Goal: Share content

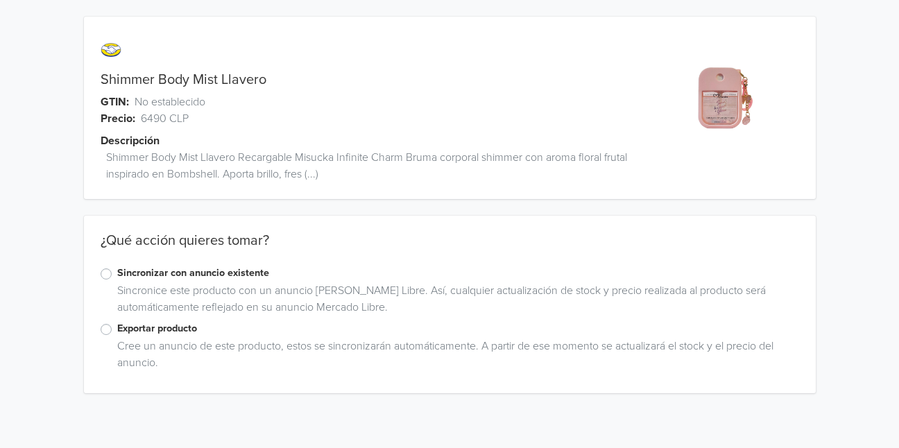
click at [190, 331] on label "Exportar producto" at bounding box center [458, 328] width 682 height 15
click at [0, 0] on input "Exportar producto" at bounding box center [0, 0] width 0 height 0
click at [33, 246] on div "Shimmer Body Mist Llavero GTIN: No establecido Precio: 6490 CLP Descripción Shi…" at bounding box center [449, 239] width 879 height 478
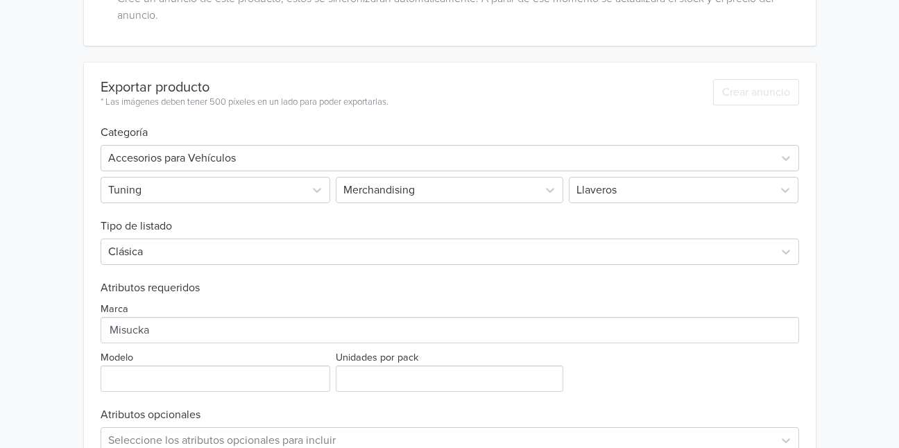
scroll to position [362, 0]
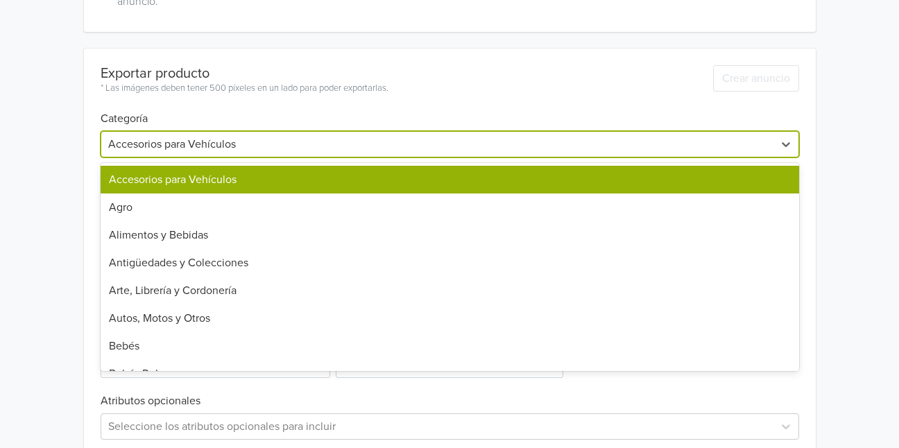
click at [187, 145] on div at bounding box center [437, 144] width 659 height 19
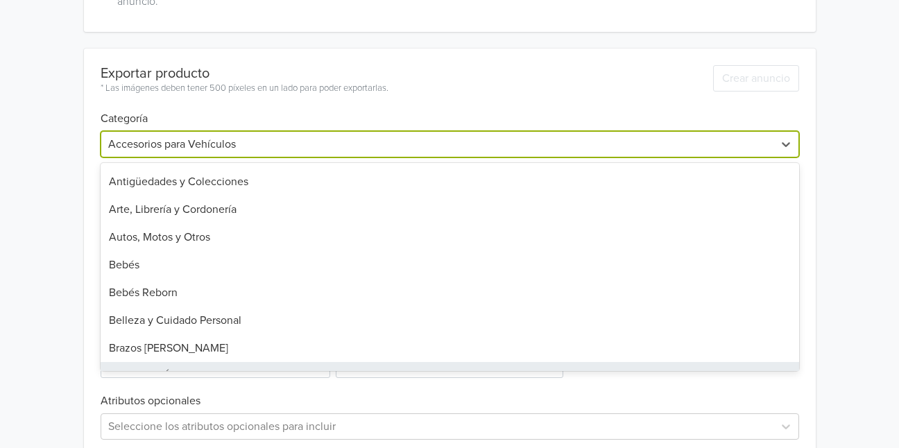
scroll to position [109, 0]
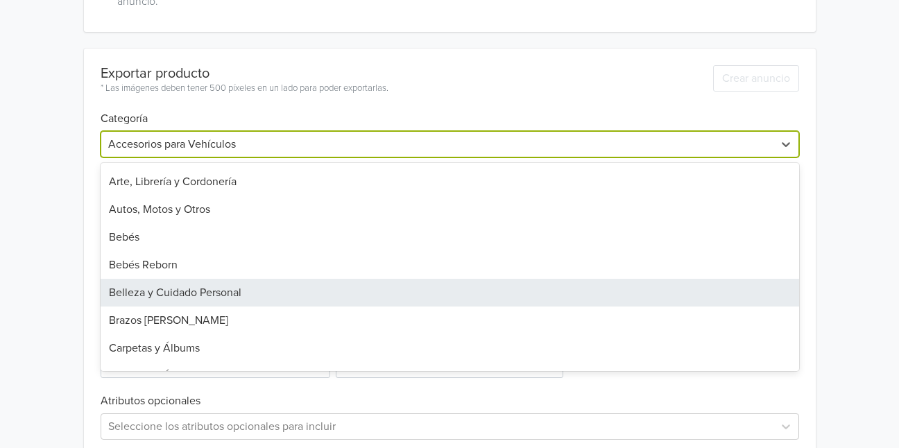
click at [153, 295] on div "Belleza y Cuidado Personal" at bounding box center [450, 293] width 699 height 28
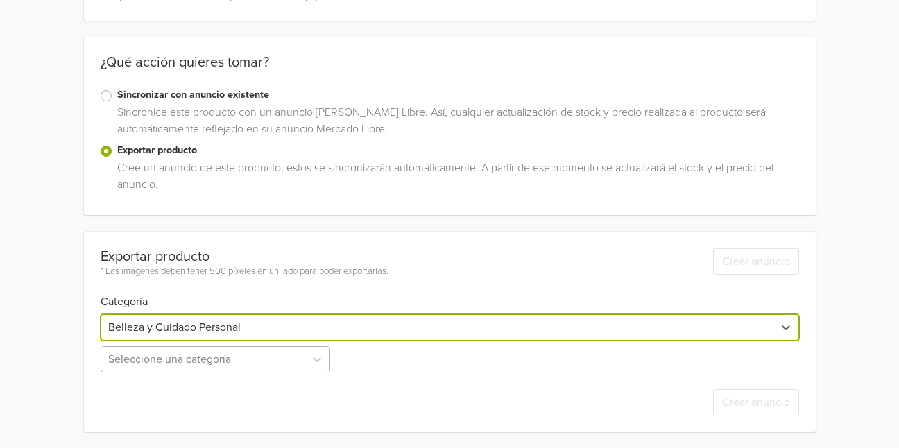
scroll to position [316, 0]
click at [159, 357] on div "Seleccione una categoría" at bounding box center [217, 359] width 233 height 26
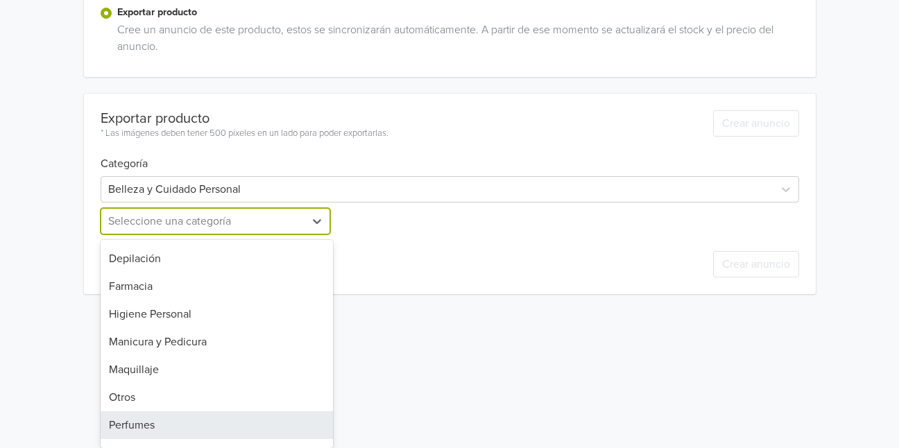
scroll to position [158, 0]
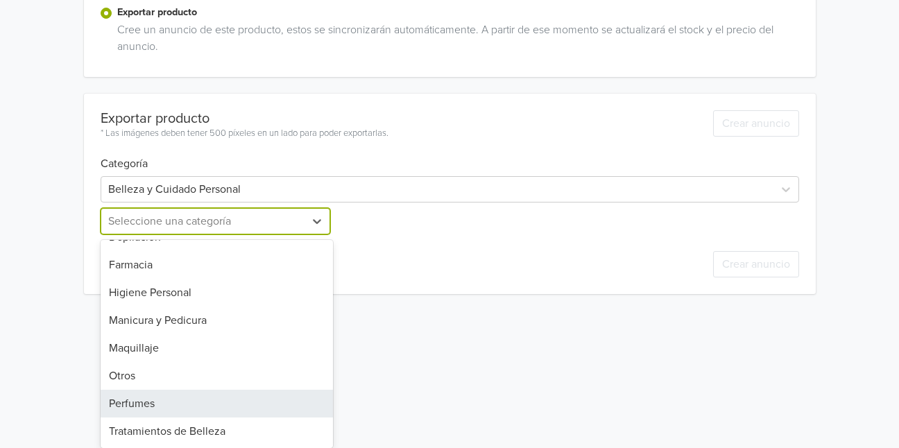
click at [146, 406] on div "Perfumes" at bounding box center [217, 404] width 233 height 28
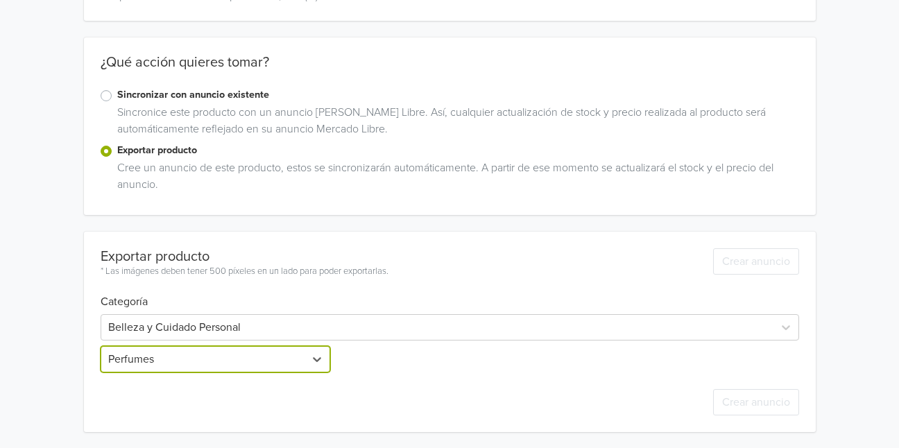
click at [69, 355] on div "Shimmer Body Mist Llavero GTIN: No establecido Precio: 6490 CLP Descripción Shi…" at bounding box center [449, 135] width 879 height 627
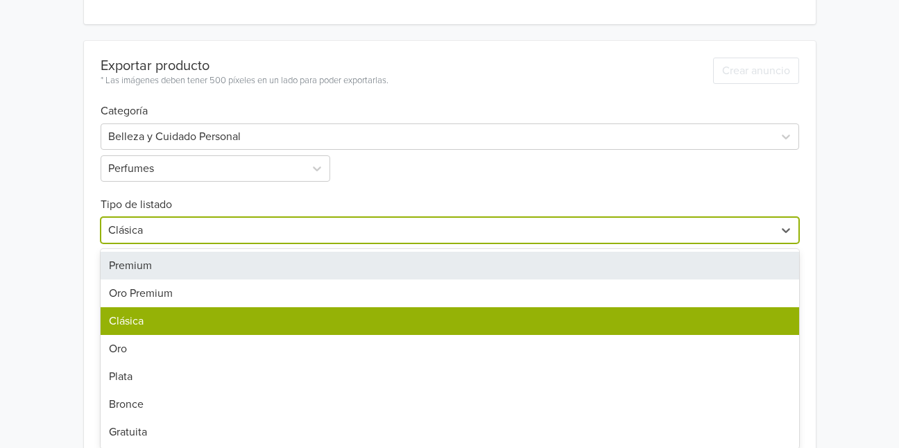
scroll to position [375, 0]
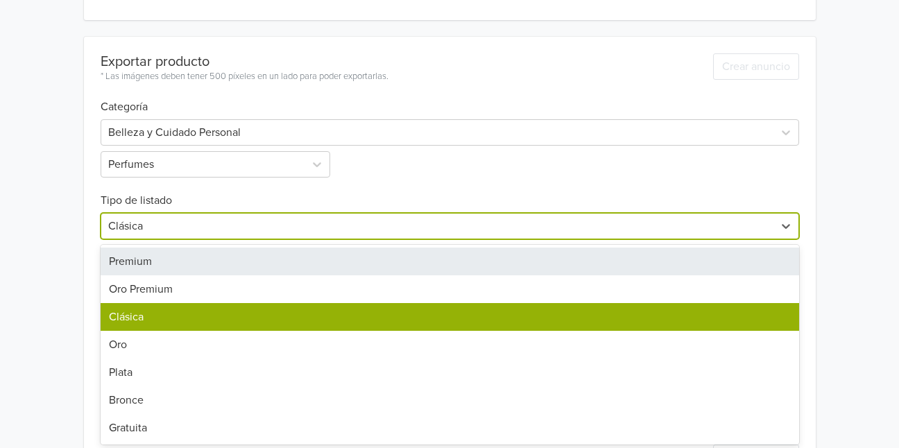
click at [137, 239] on div "Clásica" at bounding box center [450, 226] width 699 height 26
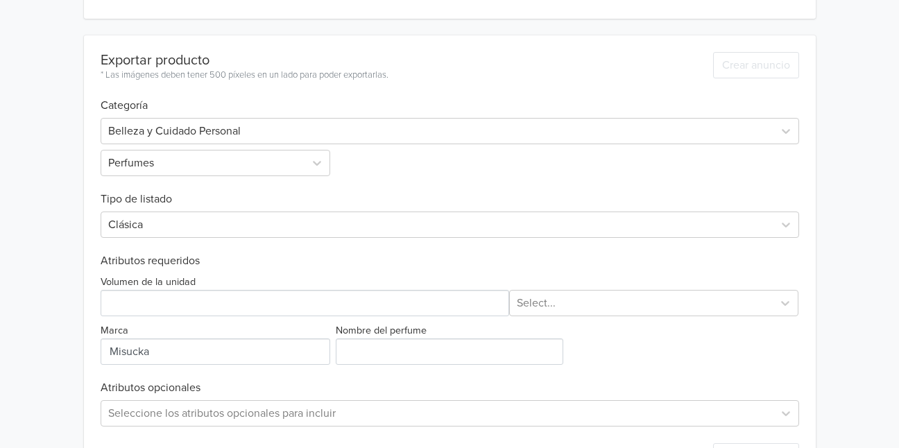
click at [74, 239] on div "Shimmer Body Mist Llavero GTIN: No establecido Precio: 6490 CLP Descripción Shi…" at bounding box center [449, 64] width 879 height 878
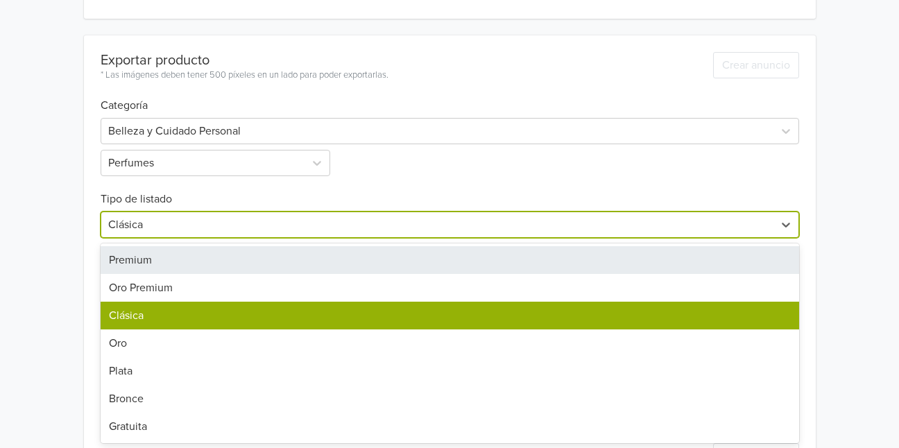
click at [130, 223] on div at bounding box center [437, 224] width 659 height 19
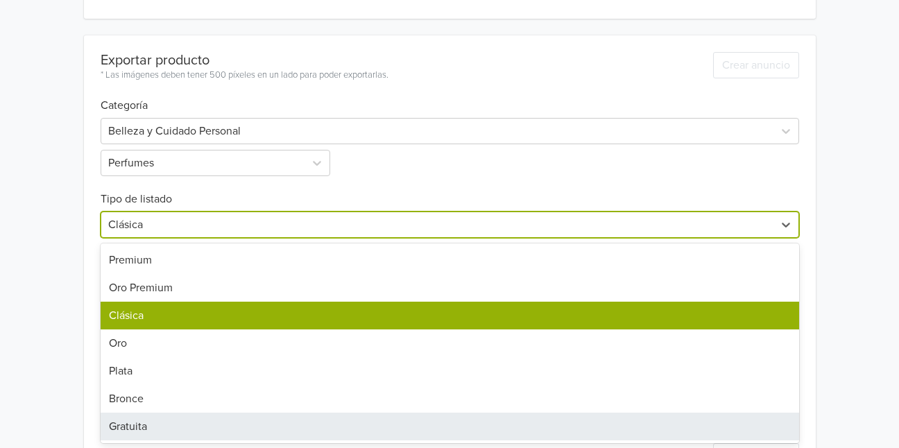
click at [126, 428] on div "Gratuita" at bounding box center [450, 427] width 699 height 28
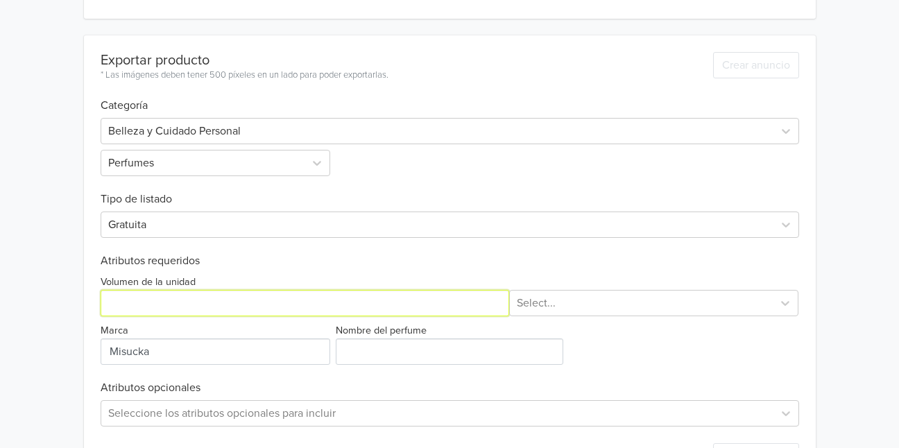
click at [114, 303] on input "Volumen de la unidad" at bounding box center [305, 303] width 409 height 26
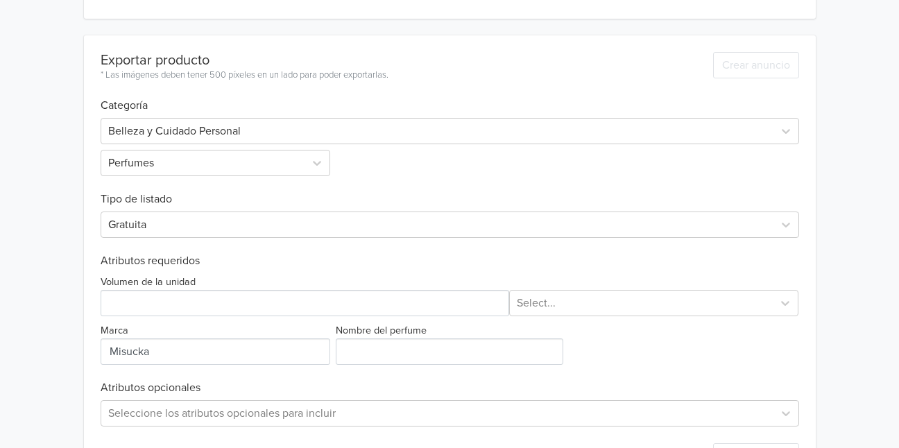
click at [71, 287] on div "Shimmer Body Mist Llavero GTIN: No establecido Precio: 6490 CLP Descripción Shi…" at bounding box center [449, 64] width 879 height 878
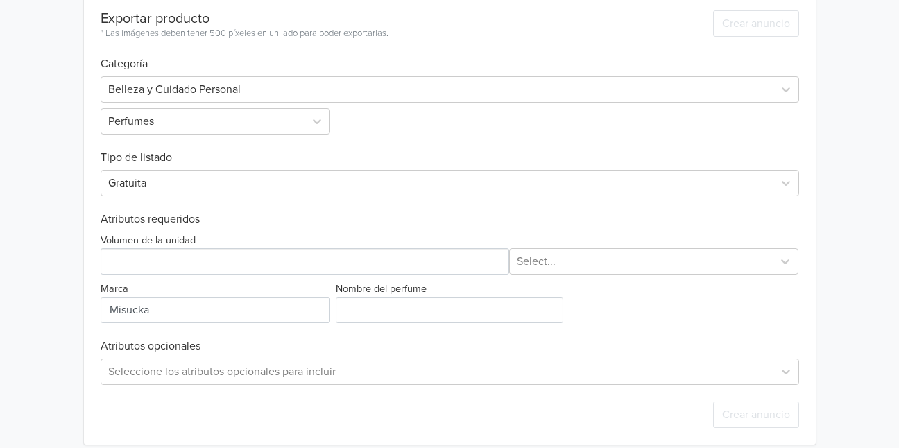
scroll to position [430, 0]
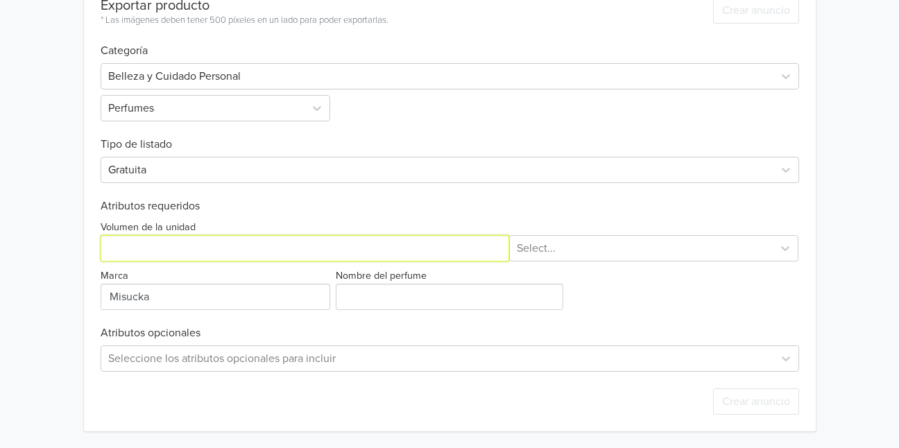
click at [137, 249] on input "Volumen de la unidad" at bounding box center [305, 248] width 409 height 26
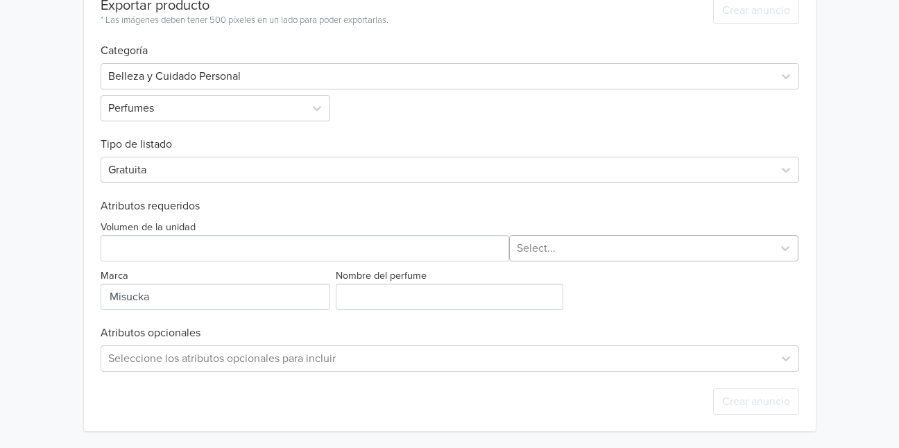
click at [544, 248] on div at bounding box center [641, 248] width 249 height 19
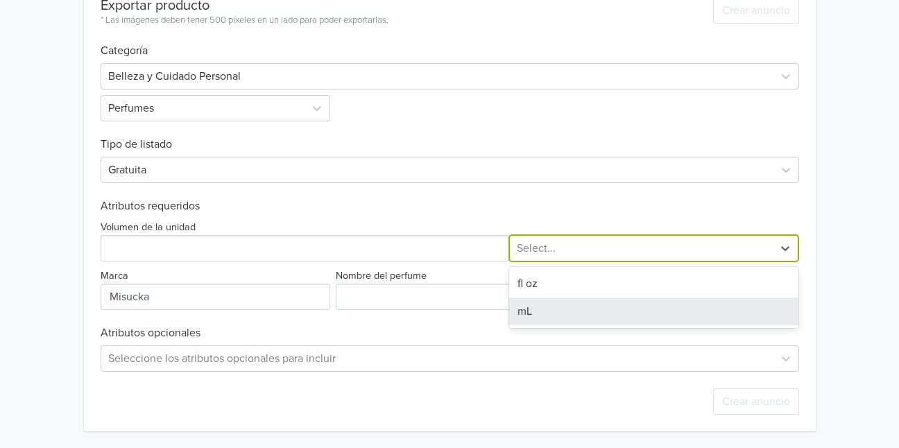
click at [545, 317] on div "mL" at bounding box center [653, 312] width 289 height 28
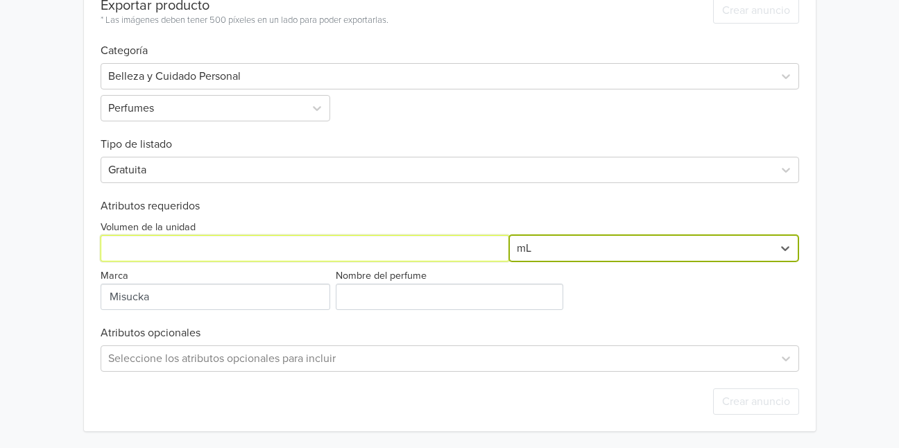
click at [436, 261] on input "Volumen de la unidad" at bounding box center [305, 248] width 409 height 26
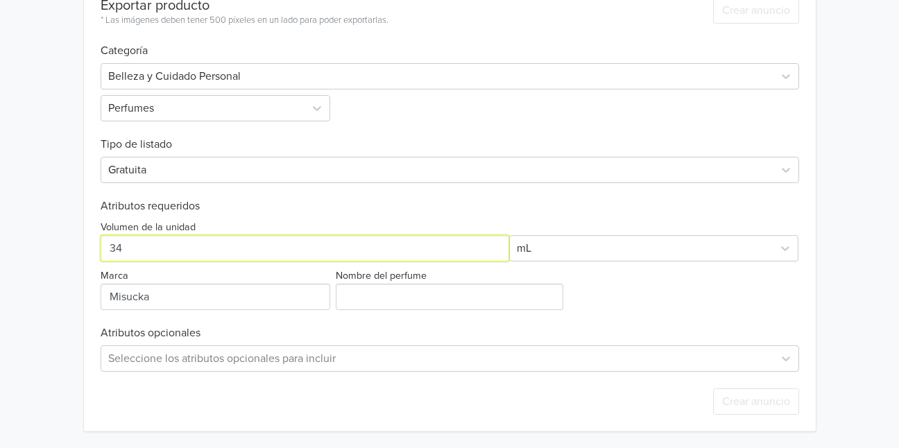
type input "34"
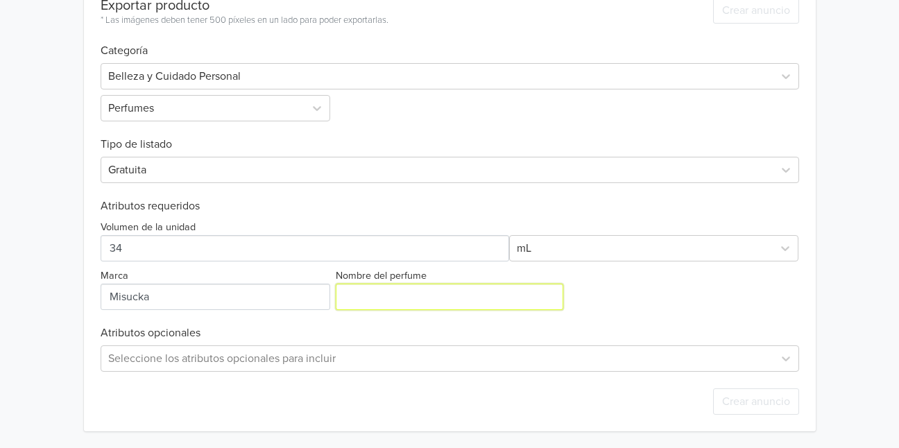
click at [542, 292] on input "Nombre del perfume" at bounding box center [450, 297] width 228 height 26
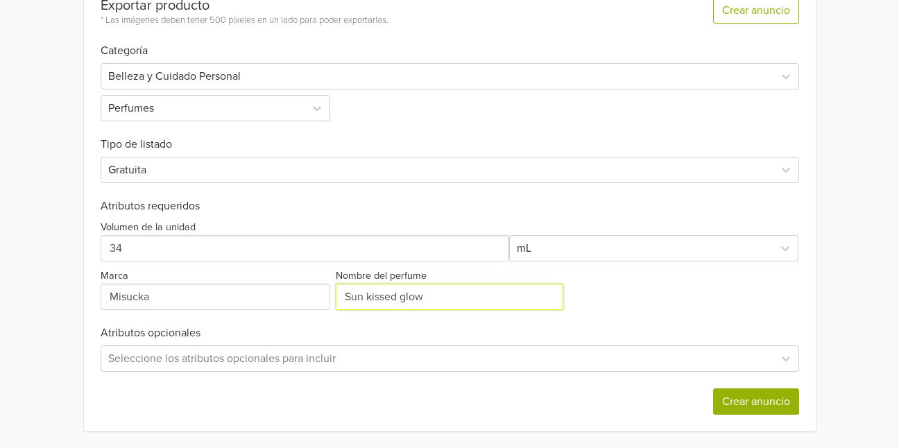
type input "Sun kissed glow"
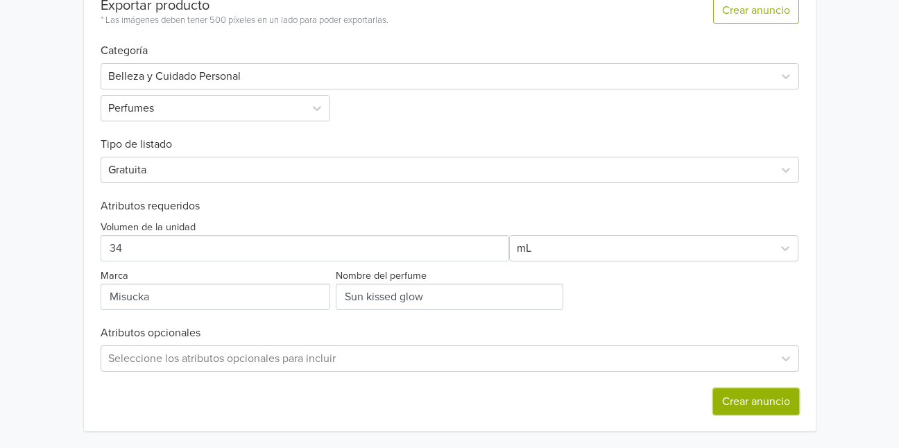
click at [769, 402] on button "Crear anuncio" at bounding box center [756, 402] width 86 height 26
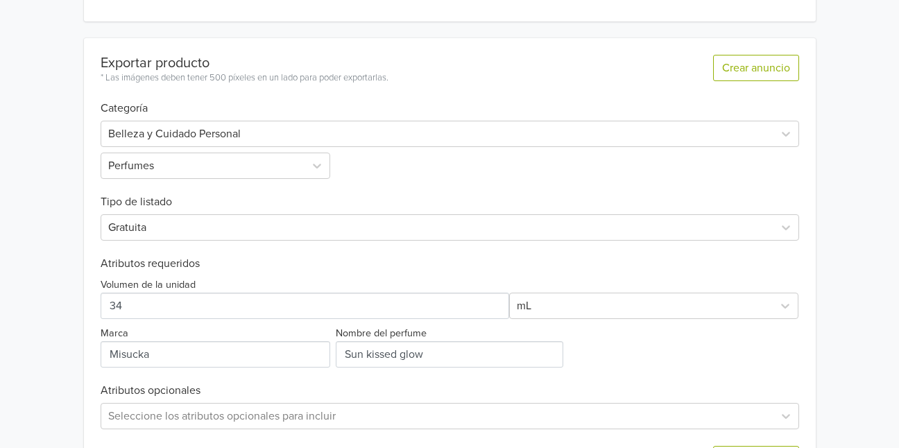
scroll to position [425, 0]
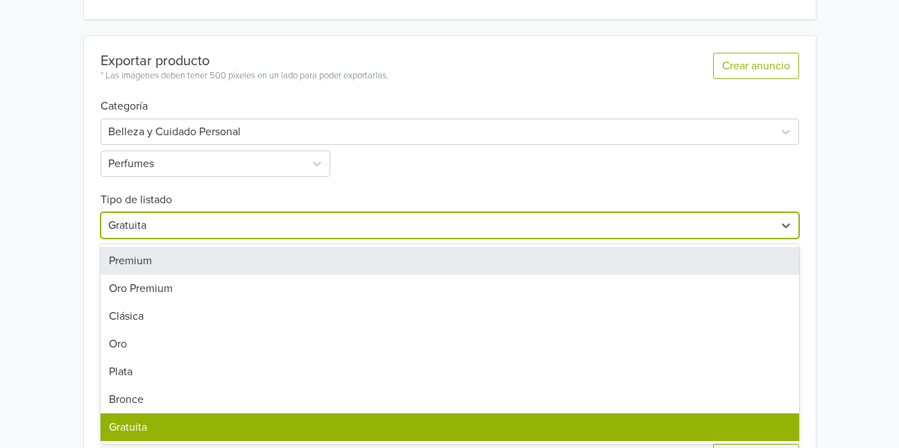
click at [609, 228] on div at bounding box center [437, 225] width 659 height 19
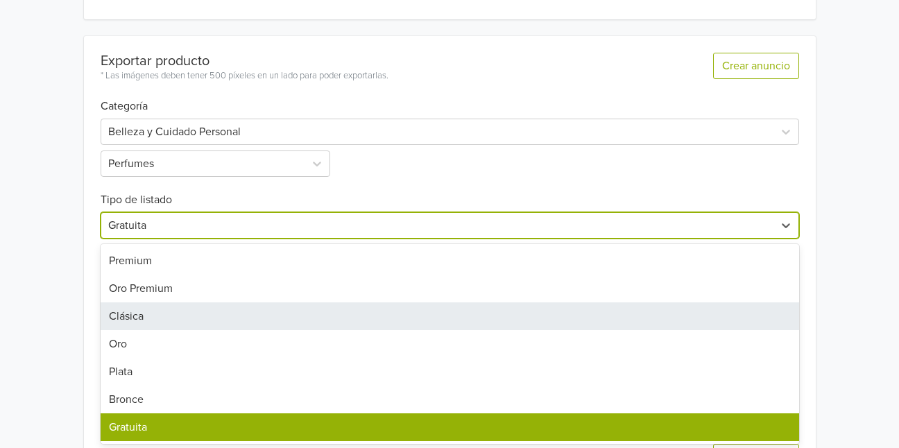
click at [291, 314] on div "Clásica" at bounding box center [450, 317] width 699 height 28
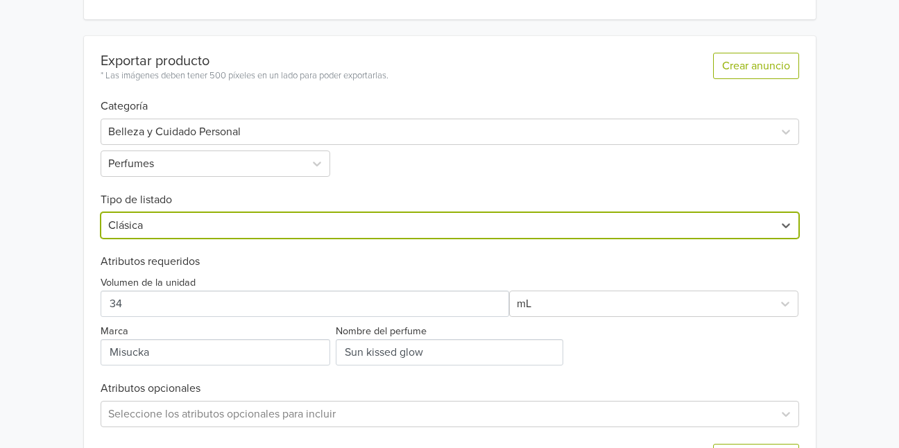
scroll to position [480, 0]
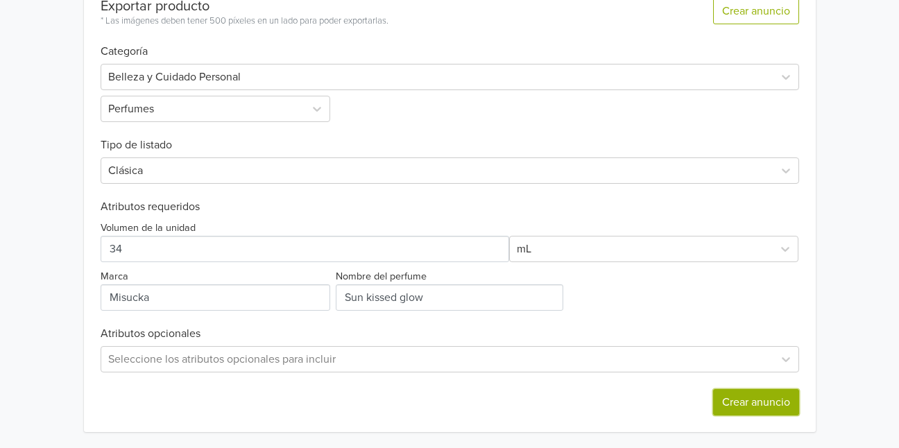
click at [764, 398] on button "Crear anuncio" at bounding box center [756, 402] width 86 height 26
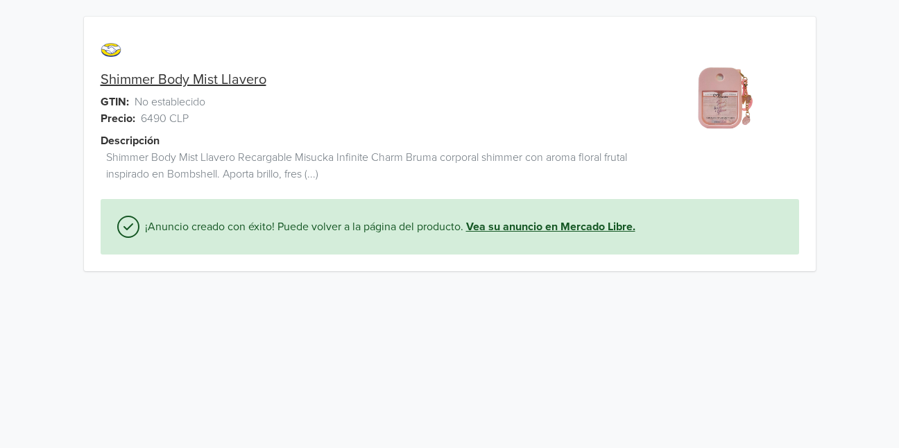
click at [578, 228] on link "Vea su anuncio en Mercado Libre." at bounding box center [550, 227] width 169 height 17
